Goal: Transaction & Acquisition: Purchase product/service

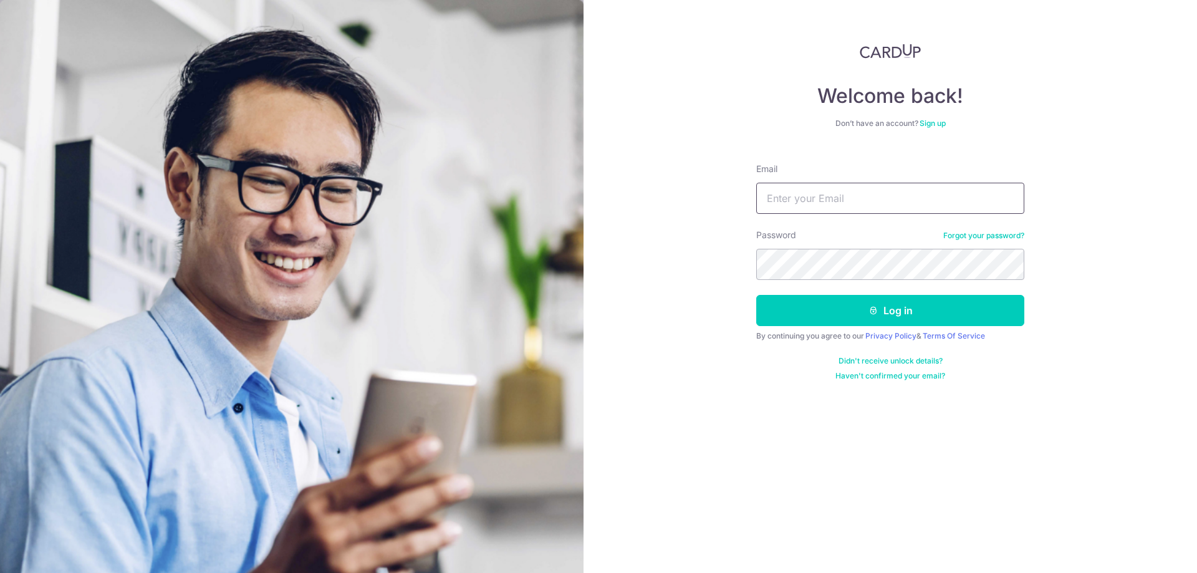
click at [858, 201] on input "Email" at bounding box center [891, 198] width 268 height 31
type input "[EMAIL_ADDRESS][DOMAIN_NAME]"
click at [899, 311] on button "Log in" at bounding box center [891, 310] width 268 height 31
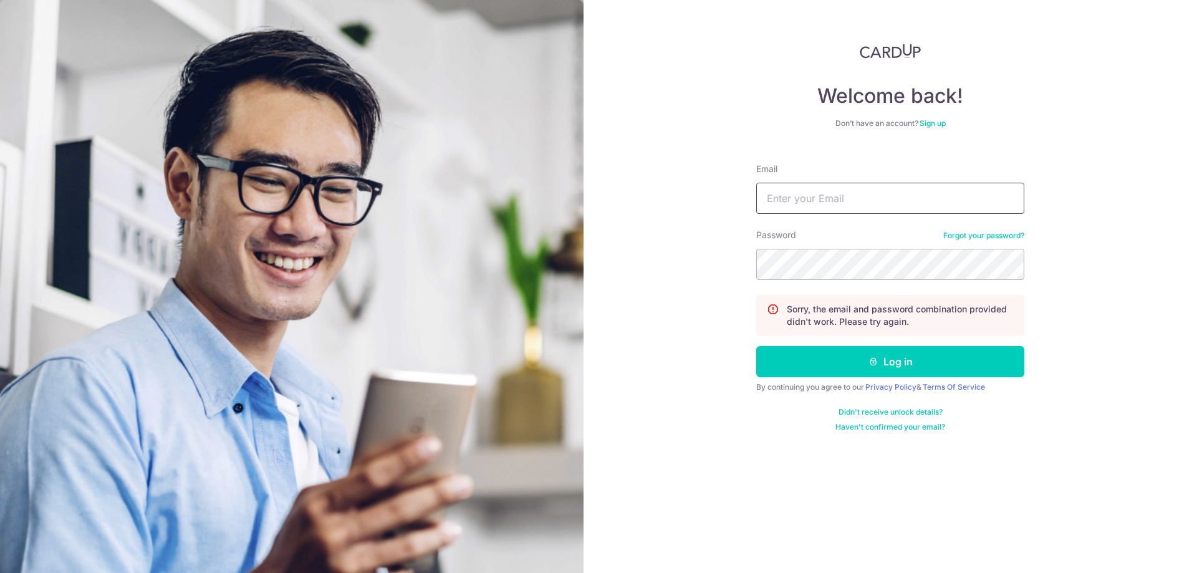
click at [826, 213] on form "Email Password Forgot your password? Sorry, the email and password combination …" at bounding box center [891, 292] width 268 height 279
click at [826, 205] on input "Email" at bounding box center [891, 198] width 268 height 31
type input "[EMAIL_ADDRESS][DOMAIN_NAME]"
click at [868, 353] on button "Log in" at bounding box center [891, 361] width 268 height 31
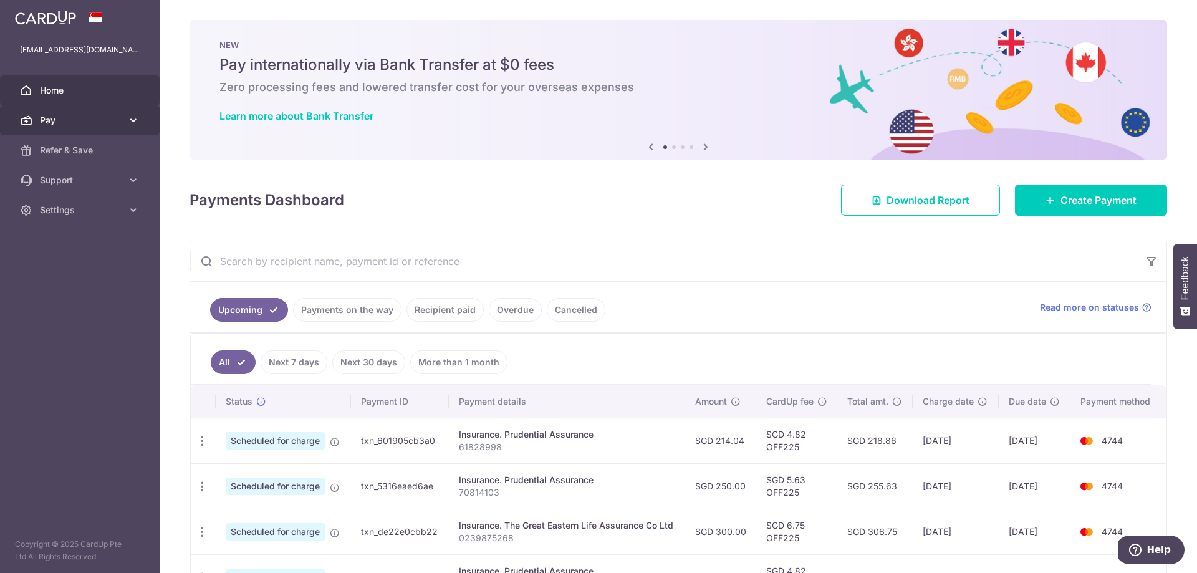
click at [142, 123] on link "Pay" at bounding box center [80, 120] width 160 height 30
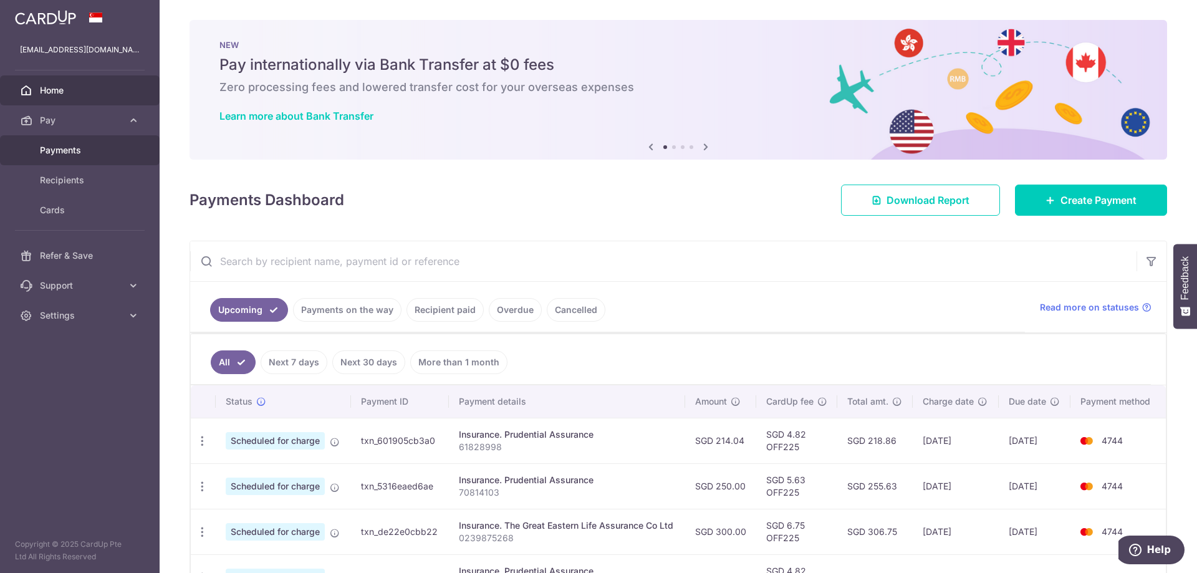
click at [81, 157] on link "Payments" at bounding box center [80, 150] width 160 height 30
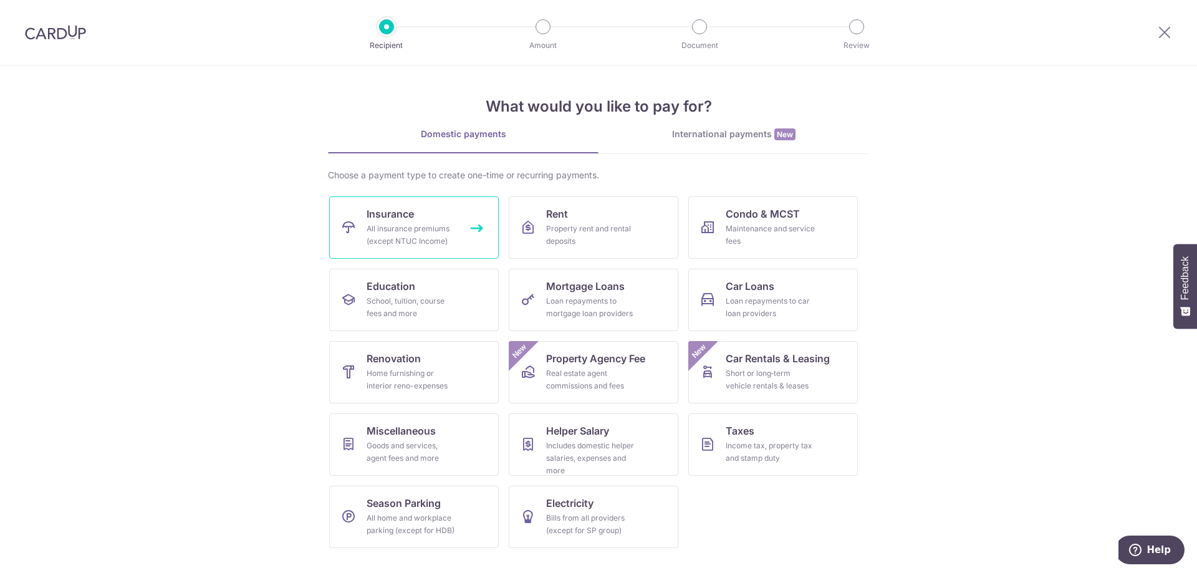
click at [396, 231] on div "All insurance premiums (except NTUC Income)" at bounding box center [412, 235] width 90 height 25
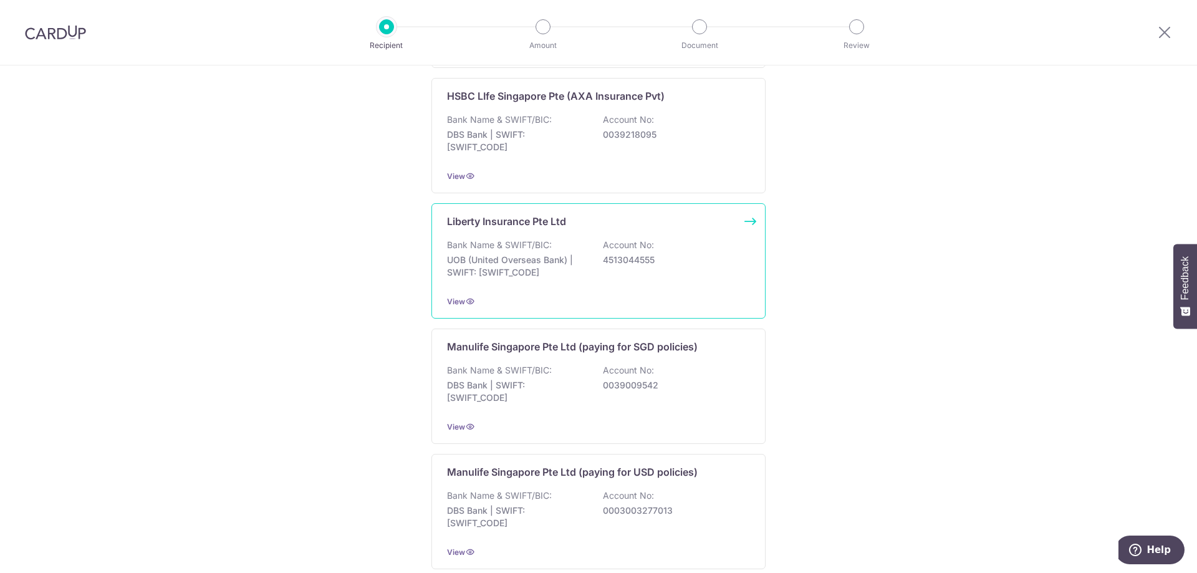
scroll to position [1199, 0]
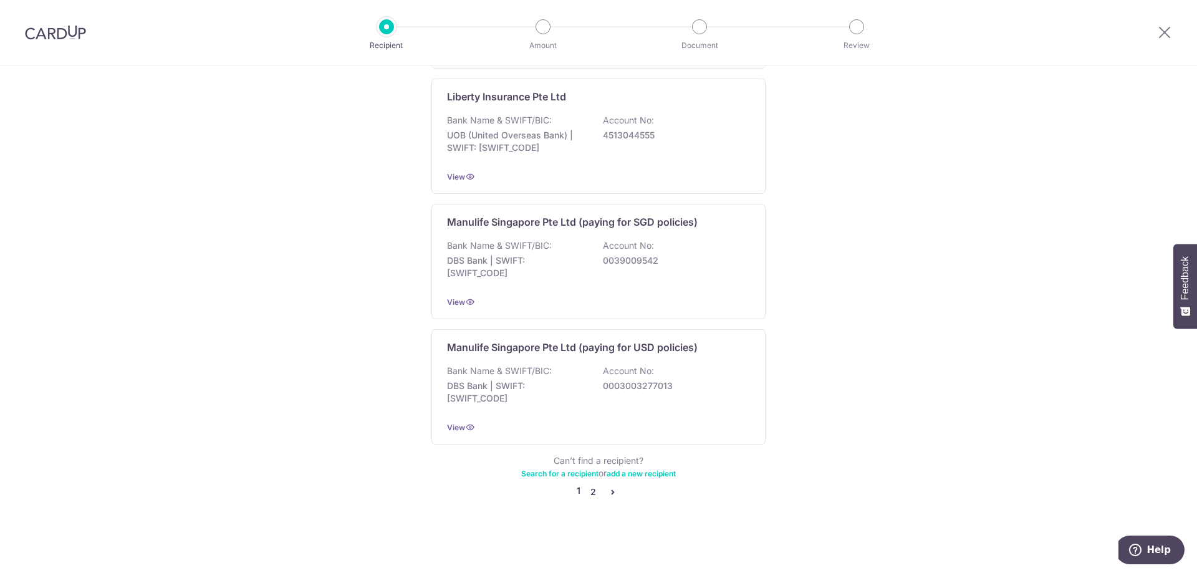
click at [594, 492] on link "2" at bounding box center [593, 492] width 15 height 15
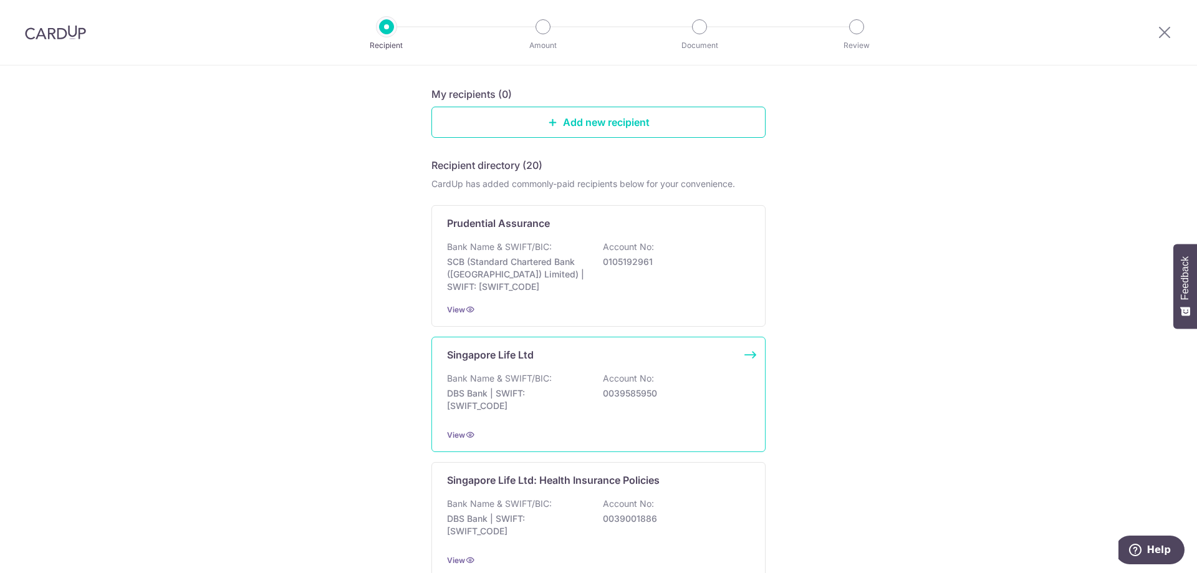
scroll to position [191, 0]
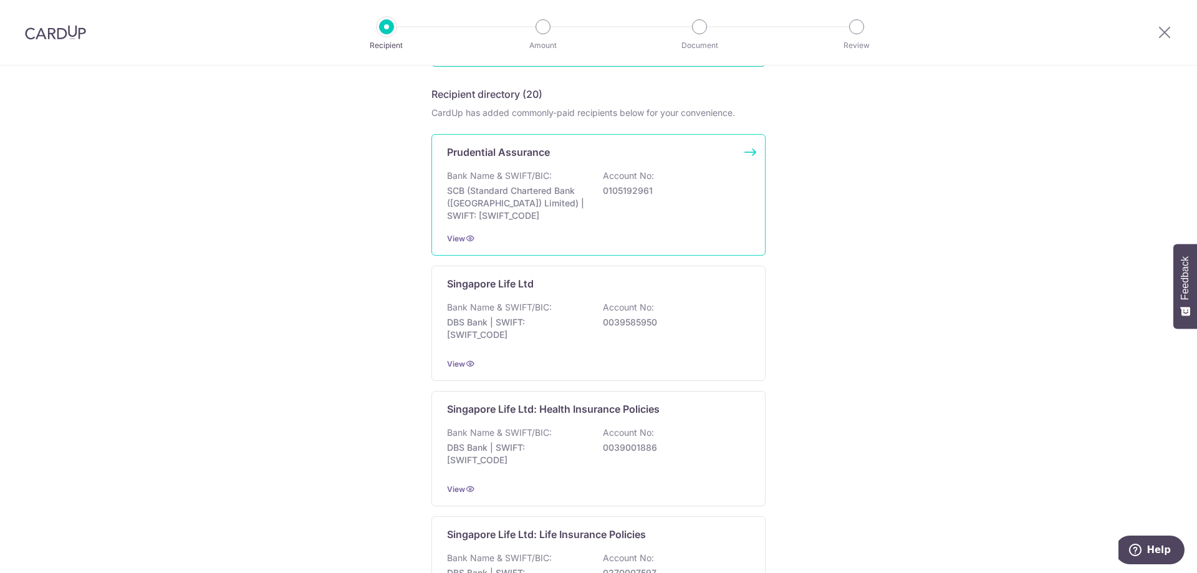
click at [578, 190] on p "SCB (Standard Chartered Bank (Singapore) Limited) | SWIFT: SCBLSG22XXX" at bounding box center [517, 203] width 140 height 37
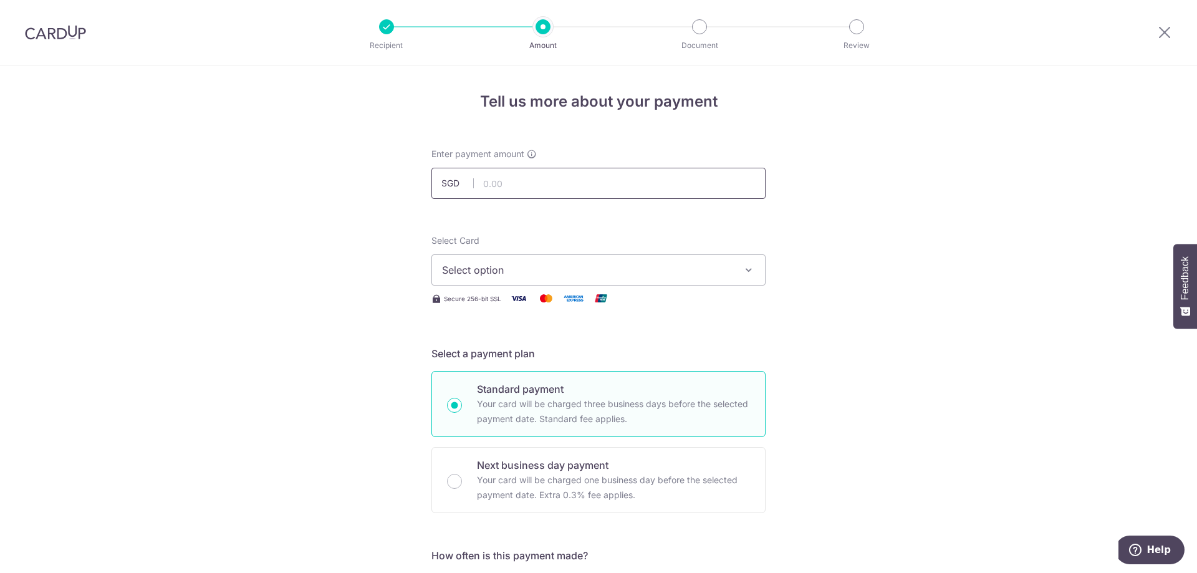
click at [532, 186] on input "text" at bounding box center [599, 183] width 334 height 31
type input "700.00"
click at [689, 261] on button "Select option" at bounding box center [599, 269] width 334 height 31
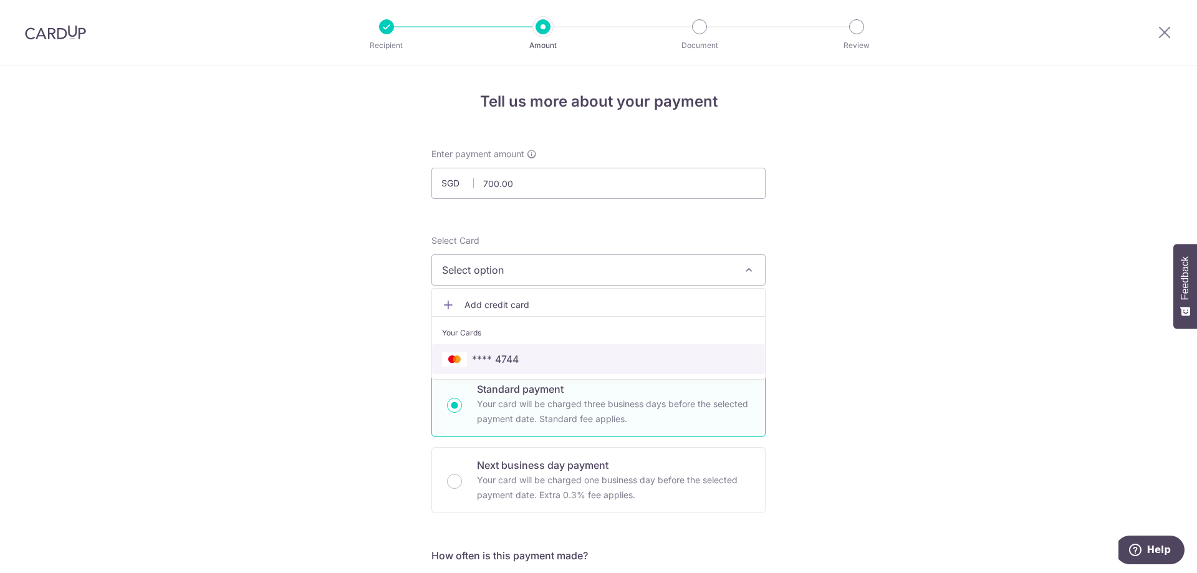
click at [523, 351] on link "**** 4744" at bounding box center [598, 359] width 333 height 30
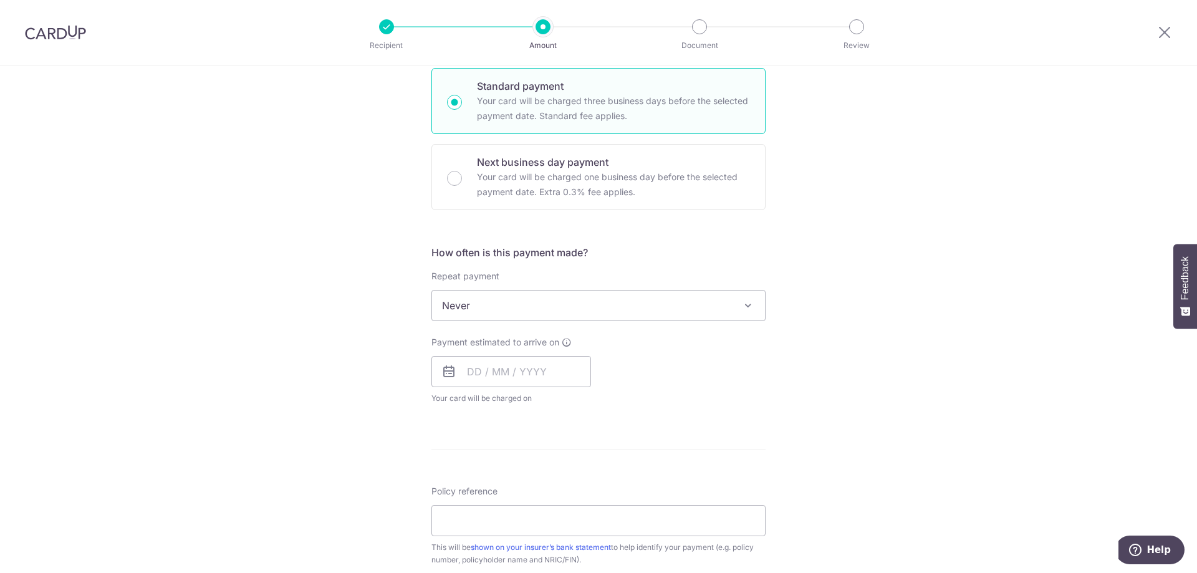
scroll to position [318, 0]
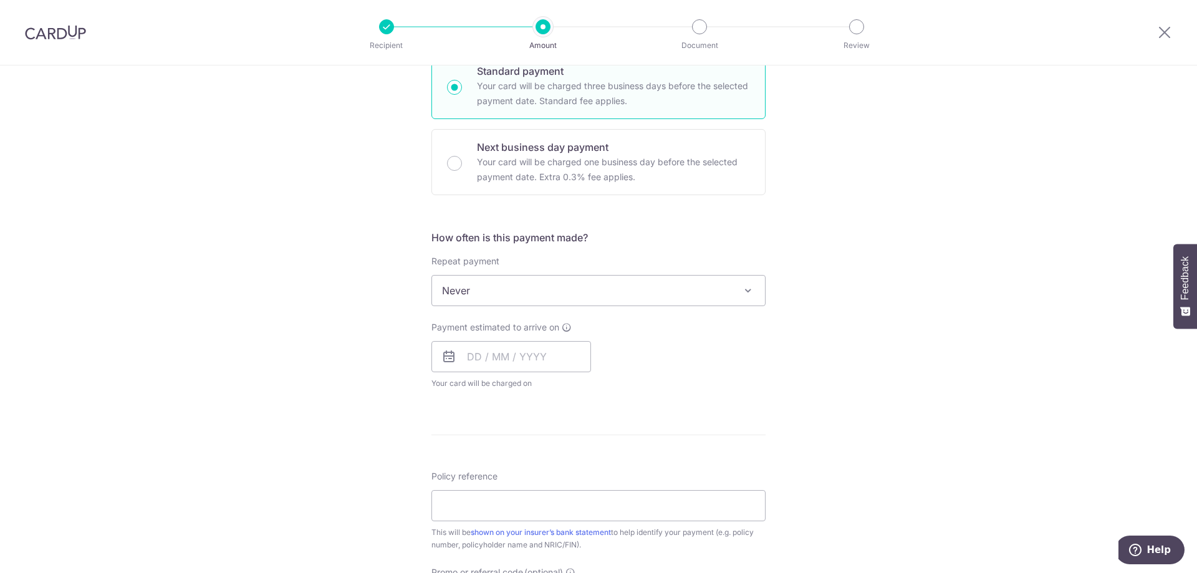
click at [624, 295] on span "Never" at bounding box center [598, 291] width 333 height 30
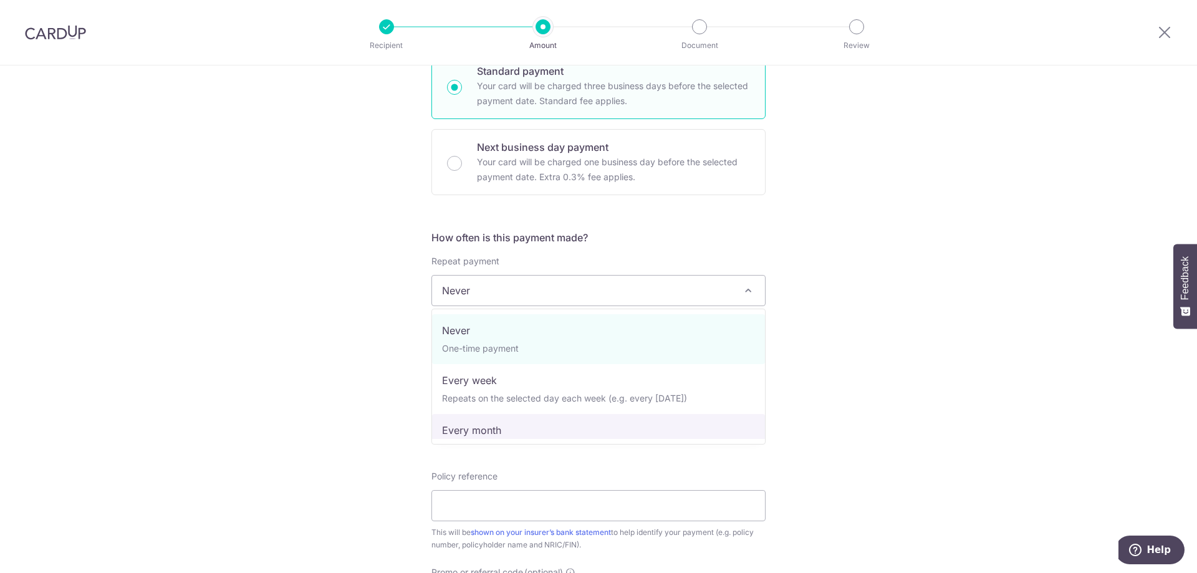
select select "3"
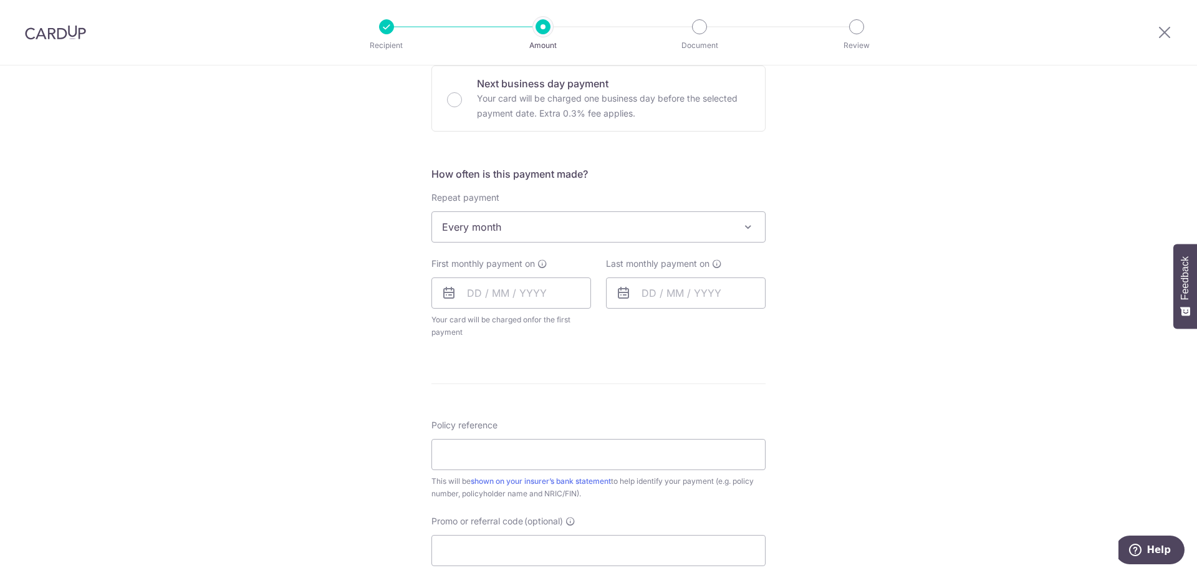
scroll to position [445, 0]
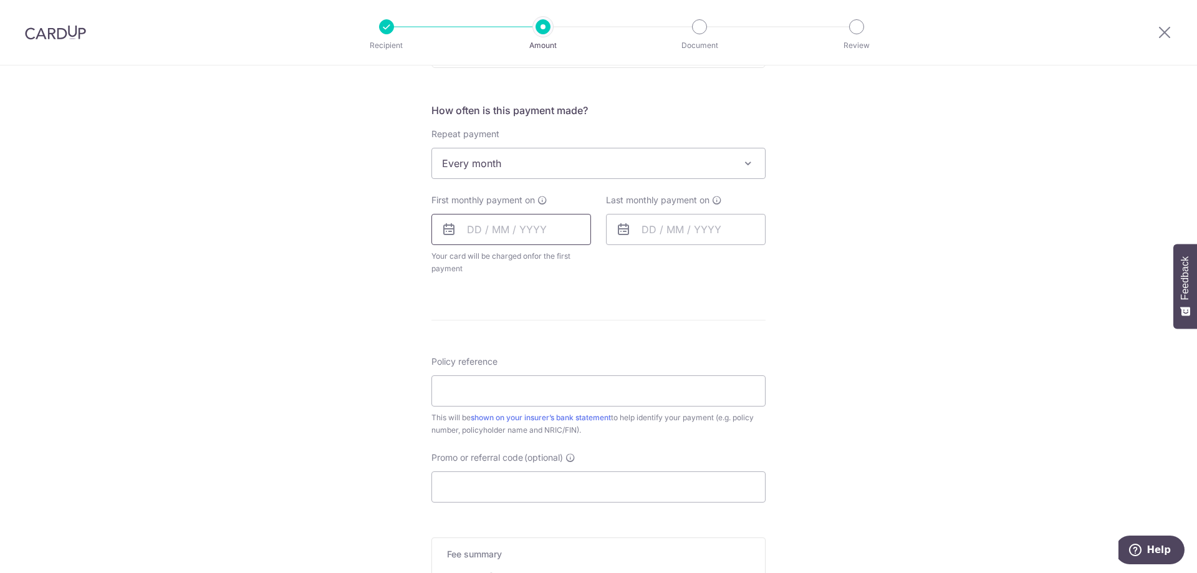
click at [496, 228] on input "text" at bounding box center [512, 229] width 160 height 31
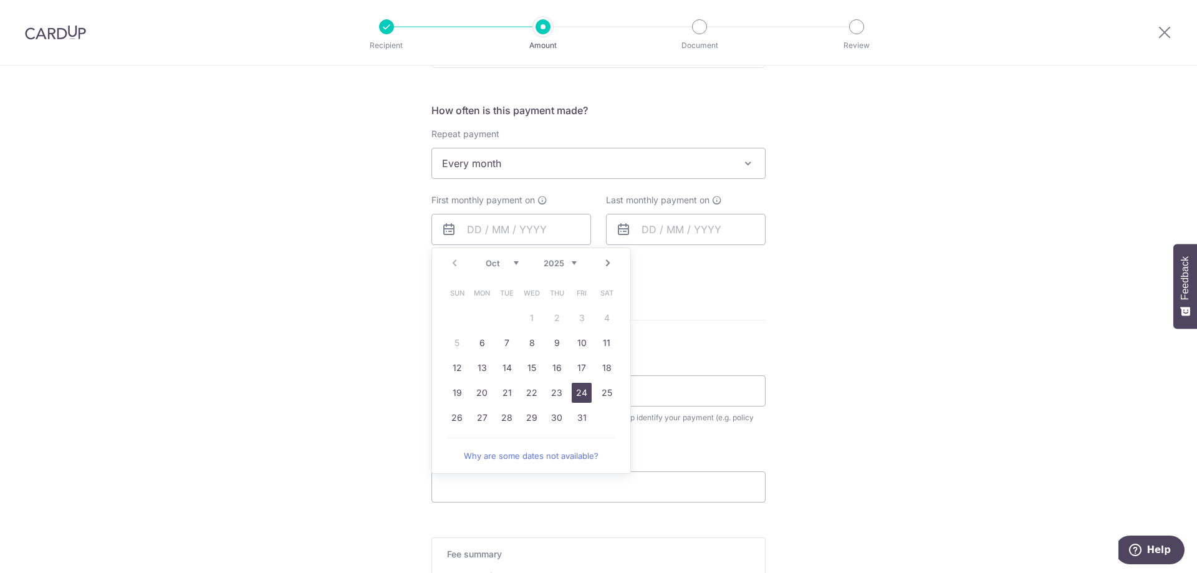
click at [588, 397] on link "24" at bounding box center [582, 393] width 20 height 20
type input "[DATE]"
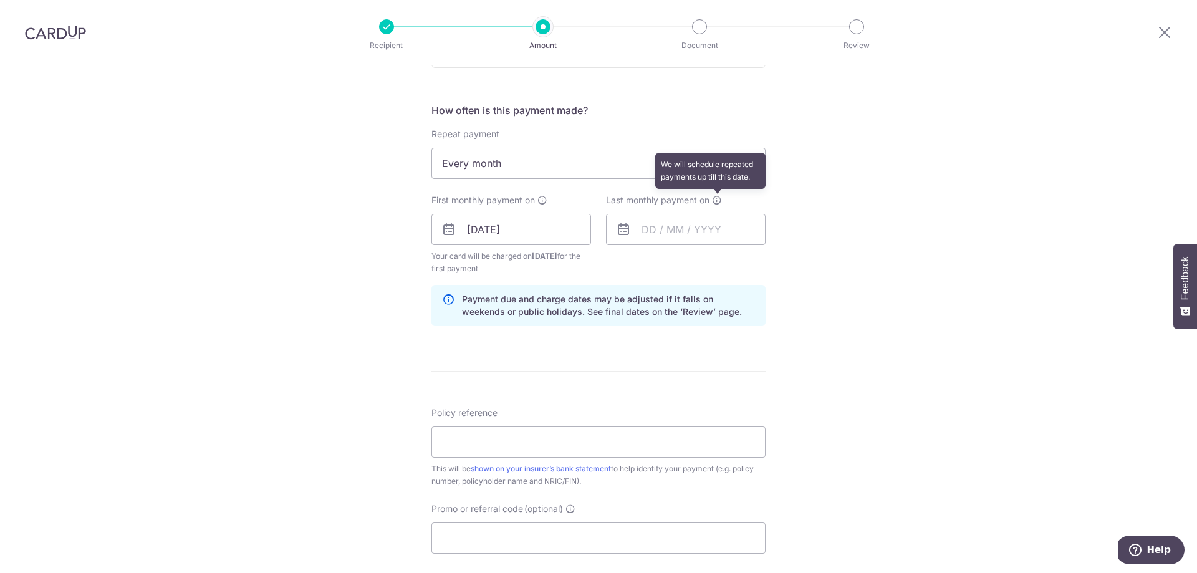
click at [718, 201] on icon at bounding box center [717, 200] width 10 height 10
click at [697, 227] on input "text" at bounding box center [686, 229] width 160 height 31
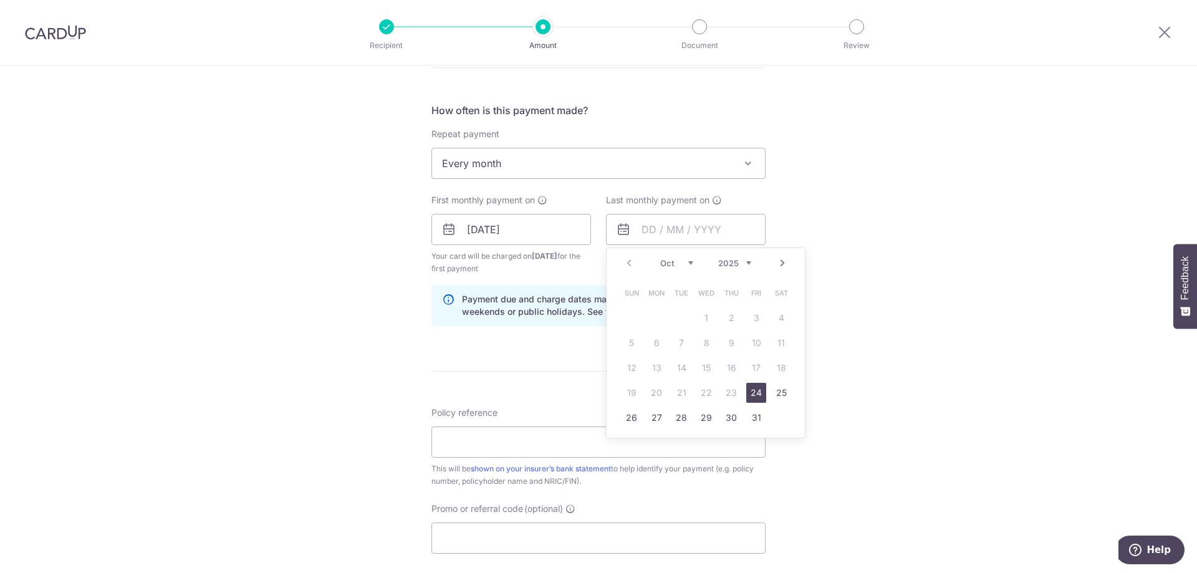
click at [718, 258] on select "2025 2026 2027 2028 2029 2030 2031 2032 2033 2034 2035" at bounding box center [734, 263] width 33 height 10
click at [779, 395] on link "24" at bounding box center [781, 393] width 20 height 20
type input "24/10/2026"
click at [823, 335] on div "Tell us more about your payment Enter payment amount SGD 700.00 700.00 Select C…" at bounding box center [598, 216] width 1197 height 1192
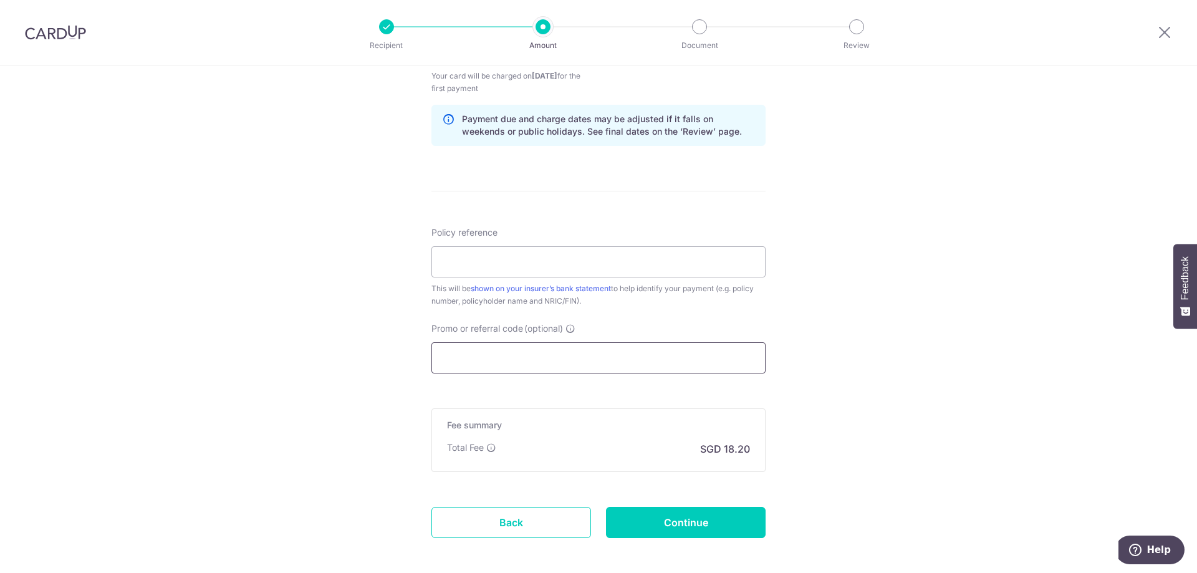
scroll to position [636, 0]
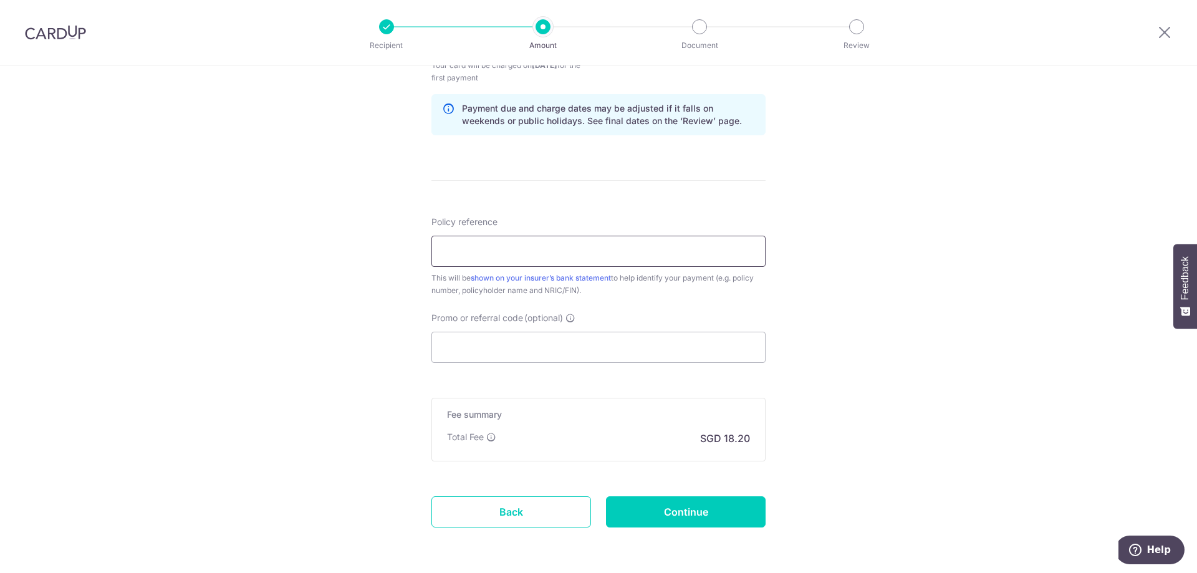
drag, startPoint x: 490, startPoint y: 249, endPoint x: 489, endPoint y: 256, distance: 7.5
click at [490, 251] on input "Policy reference" at bounding box center [599, 251] width 334 height 31
paste input "A4481221"
type input "A4481221"
click at [886, 324] on div "Tell us more about your payment Enter payment amount SGD 700.00 700.00 Select C…" at bounding box center [598, 25] width 1197 height 1192
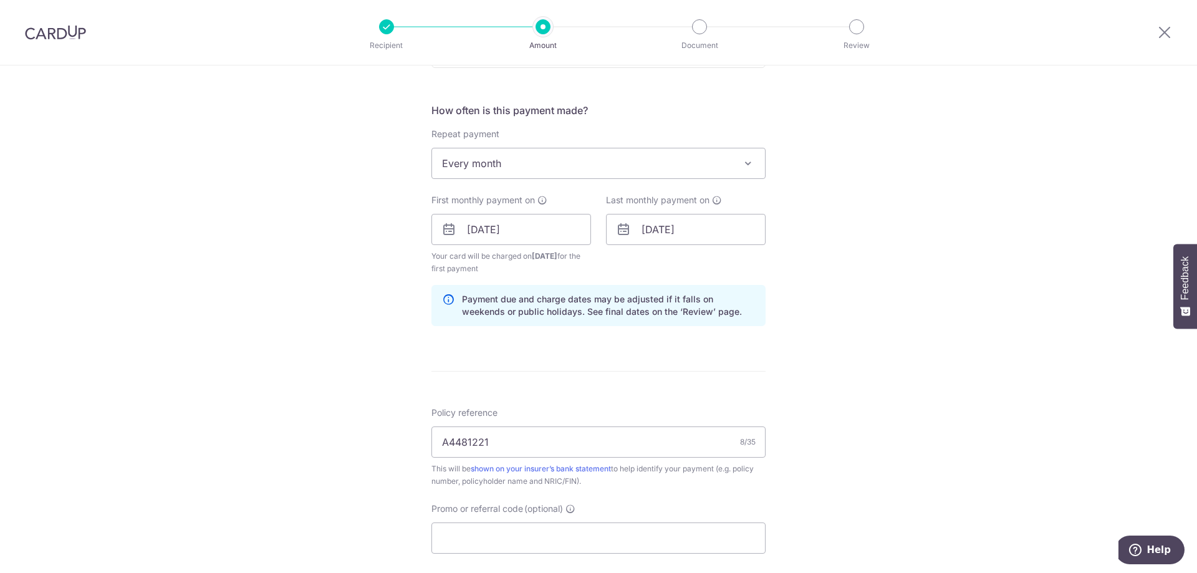
scroll to position [684, 0]
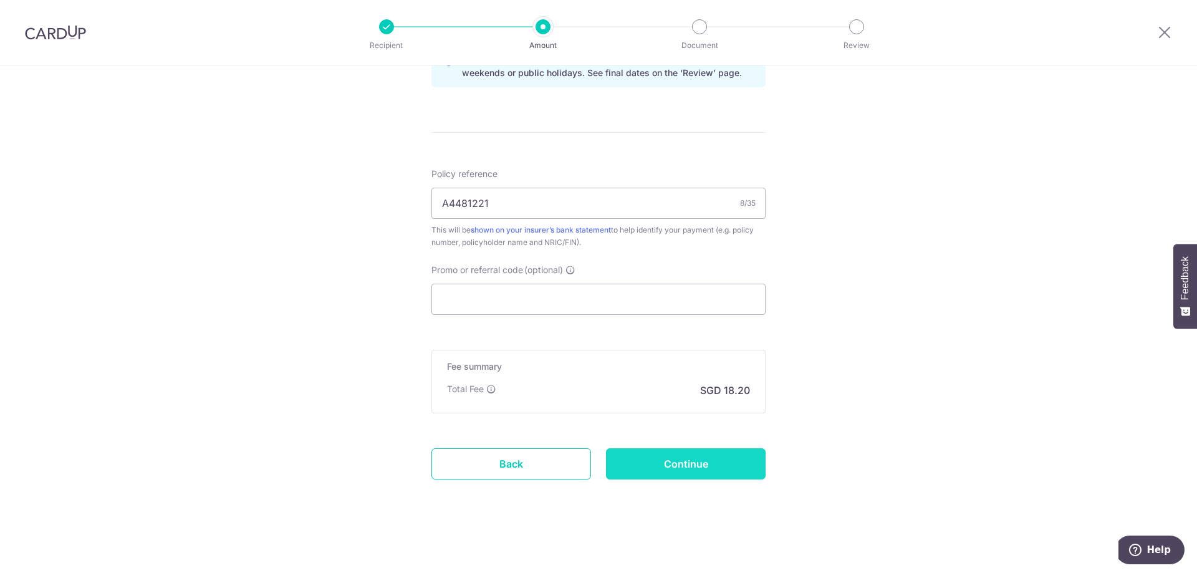
click at [709, 473] on input "Continue" at bounding box center [686, 463] width 160 height 31
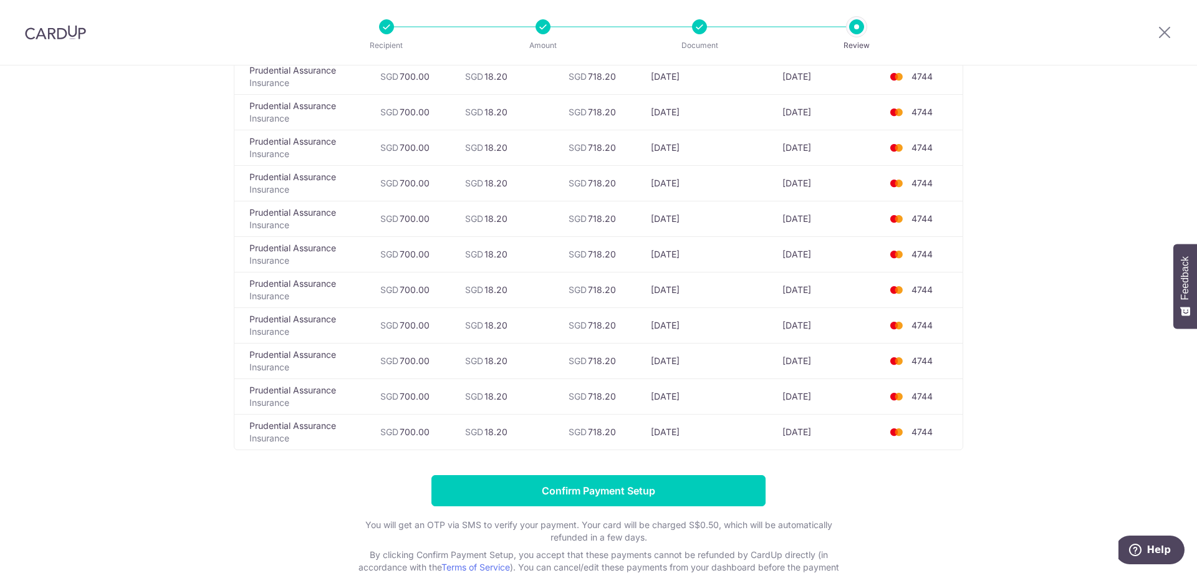
scroll to position [293, 0]
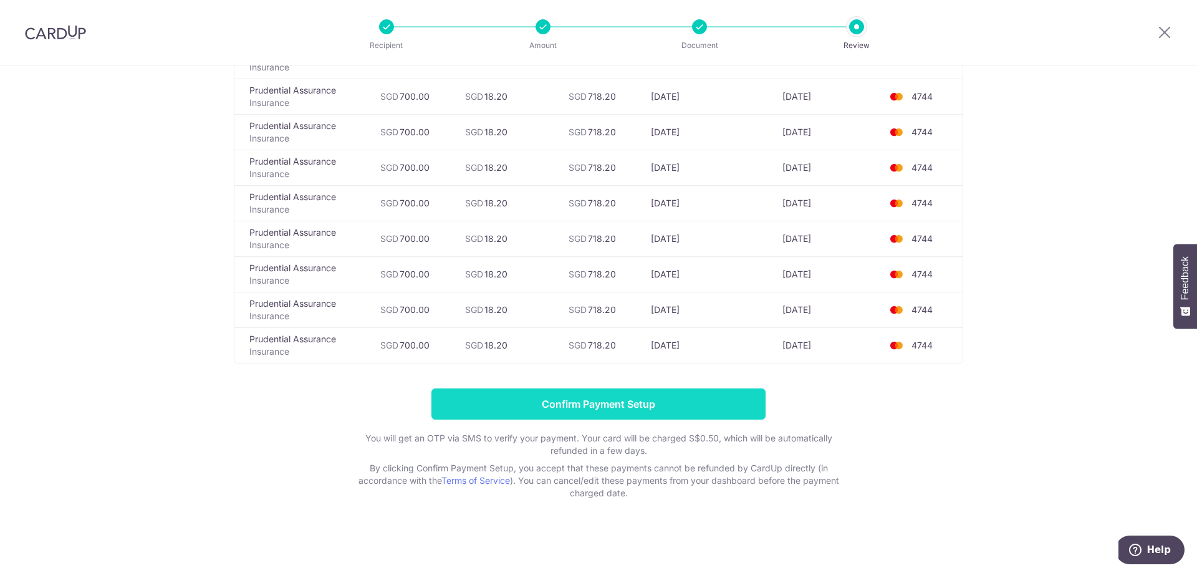
click at [660, 394] on input "Confirm Payment Setup" at bounding box center [599, 404] width 334 height 31
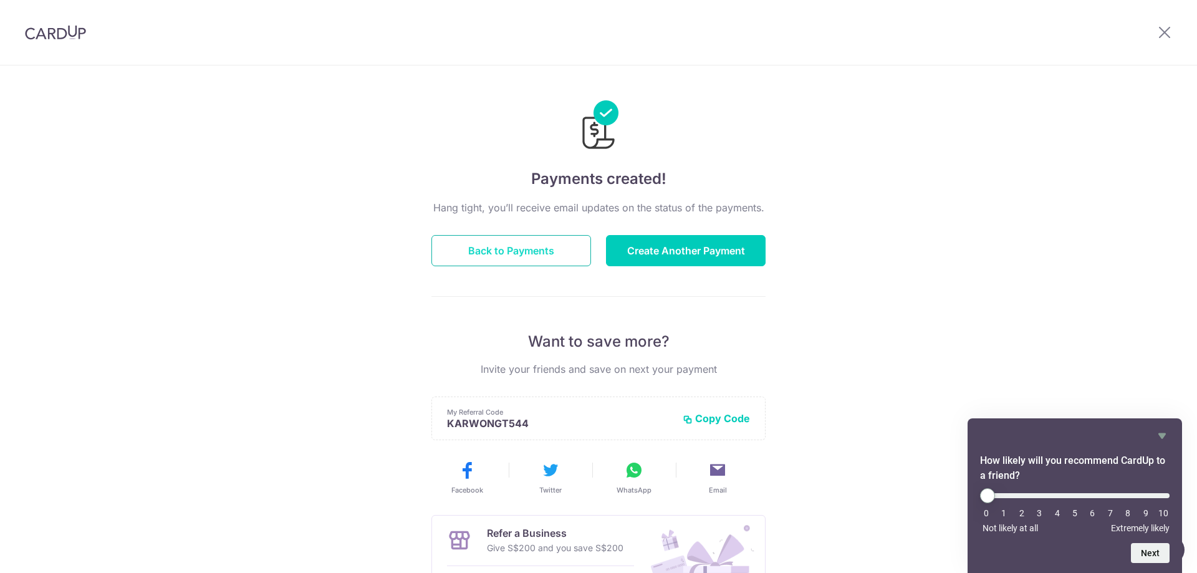
click at [517, 250] on button "Back to Payments" at bounding box center [512, 250] width 160 height 31
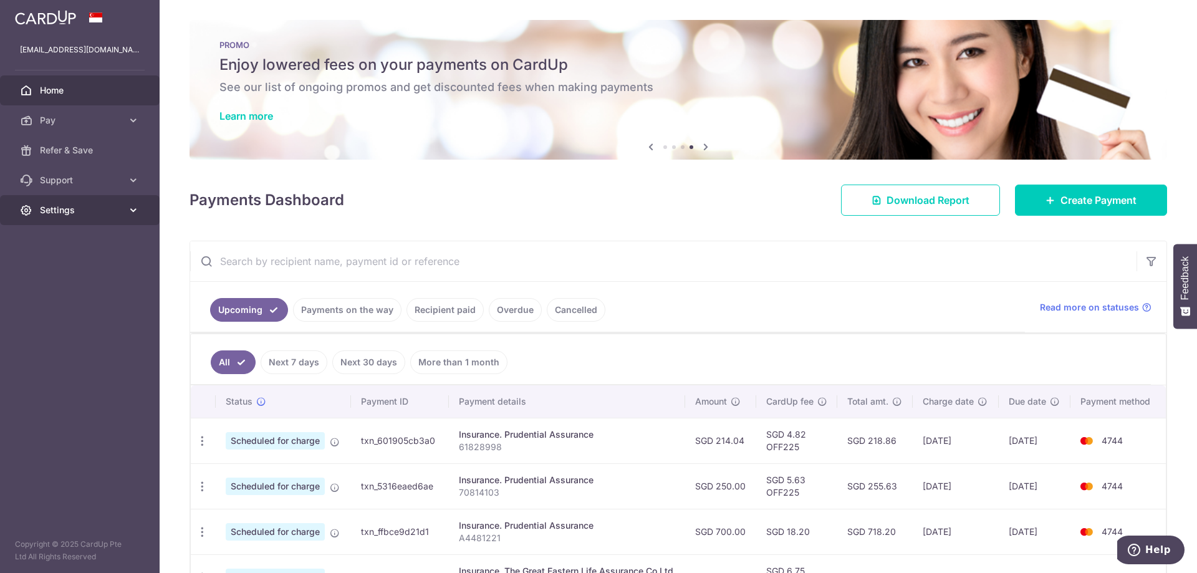
click at [125, 211] on link "Settings" at bounding box center [80, 210] width 160 height 30
click at [55, 277] on link "Logout" at bounding box center [80, 270] width 160 height 30
